Goal: Task Accomplishment & Management: Manage account settings

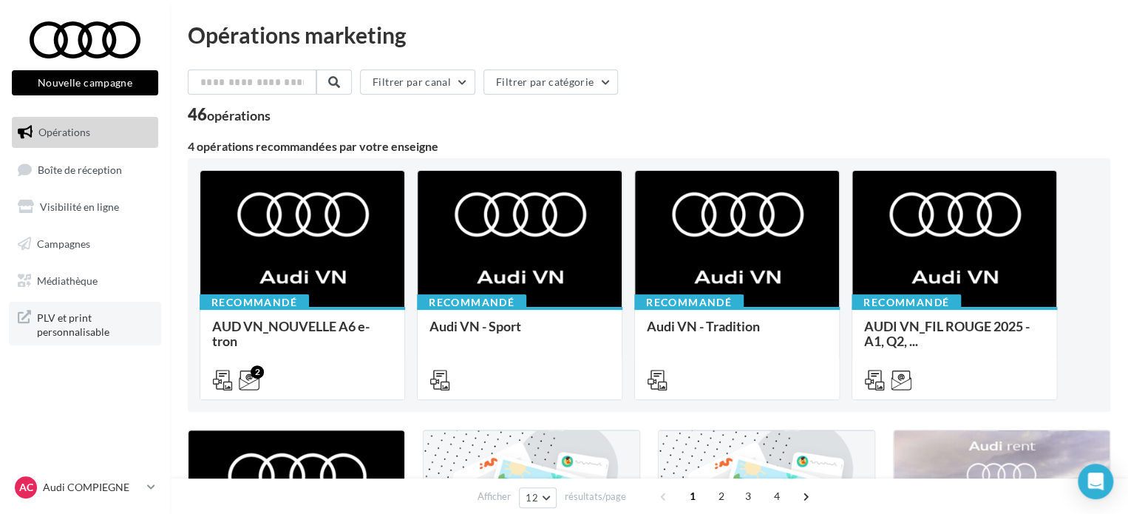
click at [80, 322] on span "PLV et print personnalisable" at bounding box center [94, 324] width 115 height 32
click at [72, 482] on p "Audi COMPIEGNE" at bounding box center [92, 487] width 98 height 15
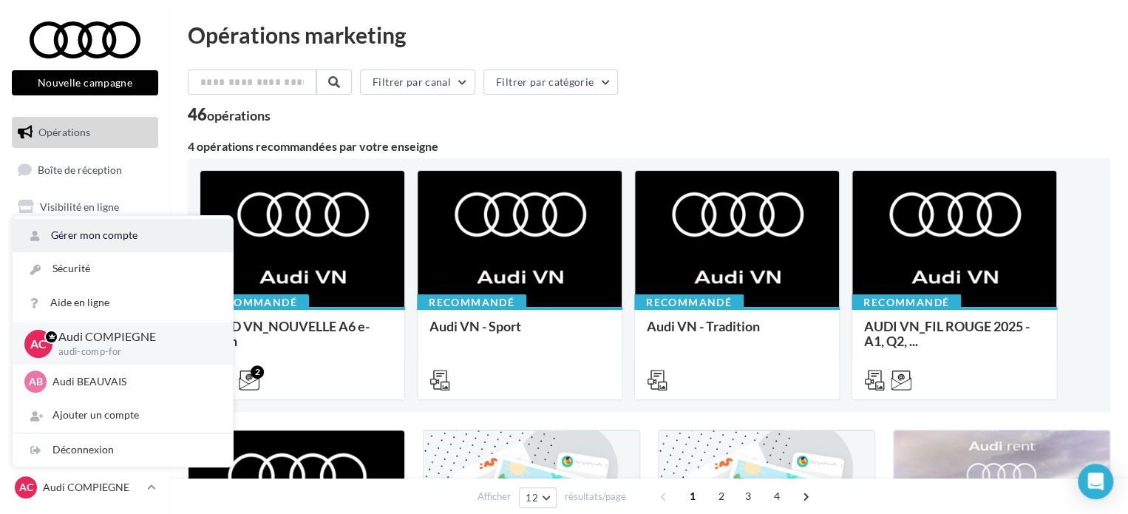
click at [123, 234] on link "Gérer mon compte" at bounding box center [123, 235] width 220 height 33
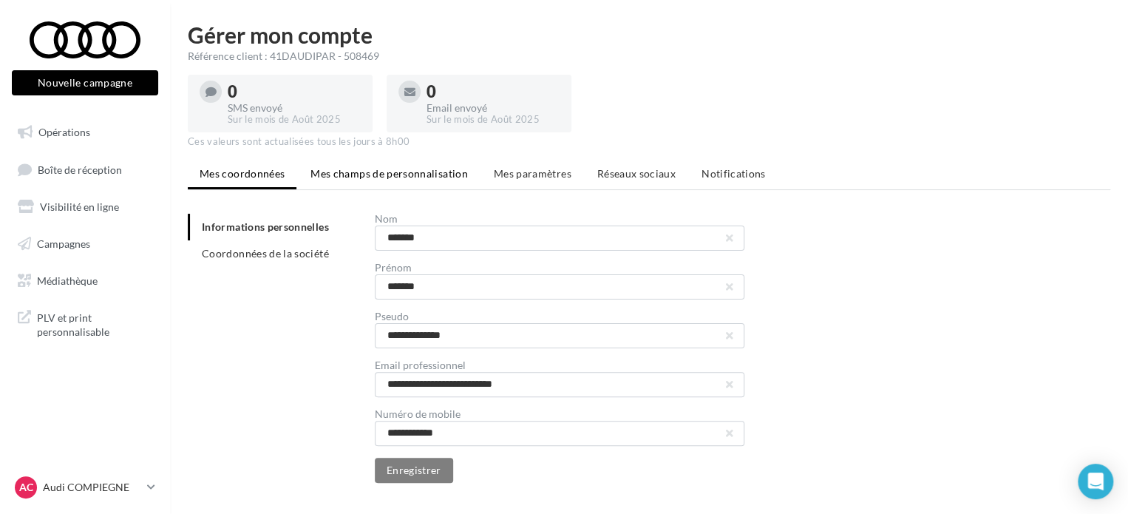
click at [447, 175] on span "Mes champs de personnalisation" at bounding box center [389, 173] width 157 height 13
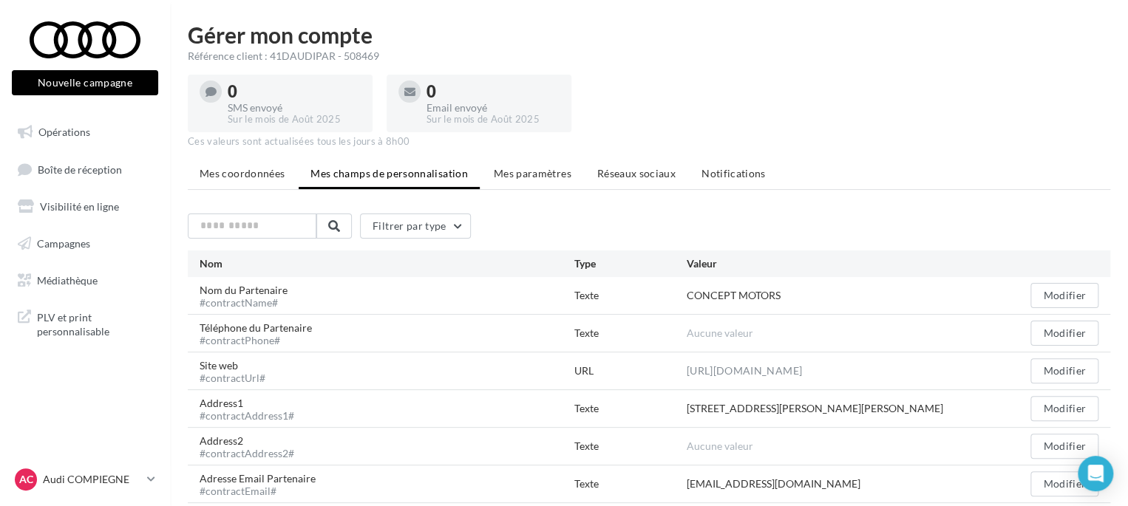
scroll to position [222, 0]
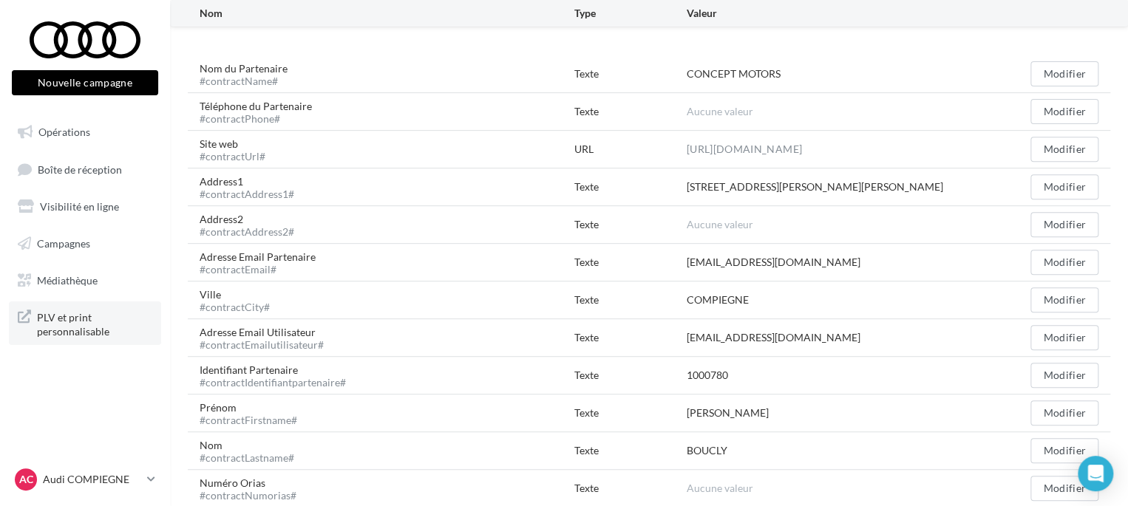
click at [61, 321] on span "PLV et print personnalisable" at bounding box center [94, 324] width 115 height 32
